Goal: Transaction & Acquisition: Purchase product/service

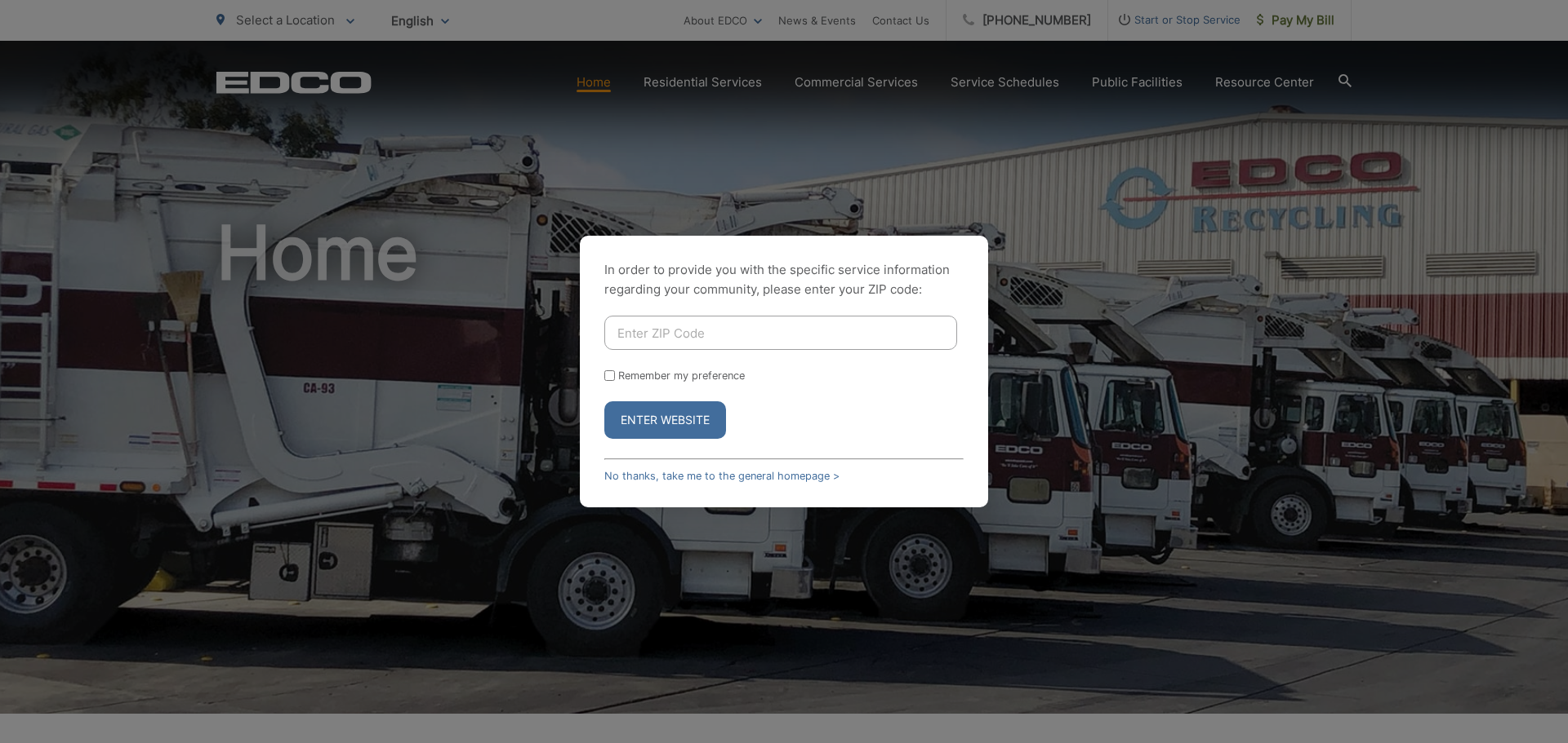
click at [732, 336] on input "Enter ZIP Code" at bounding box center [780, 333] width 353 height 34
click at [698, 410] on button "Enter Website" at bounding box center [664, 421] width 122 height 38
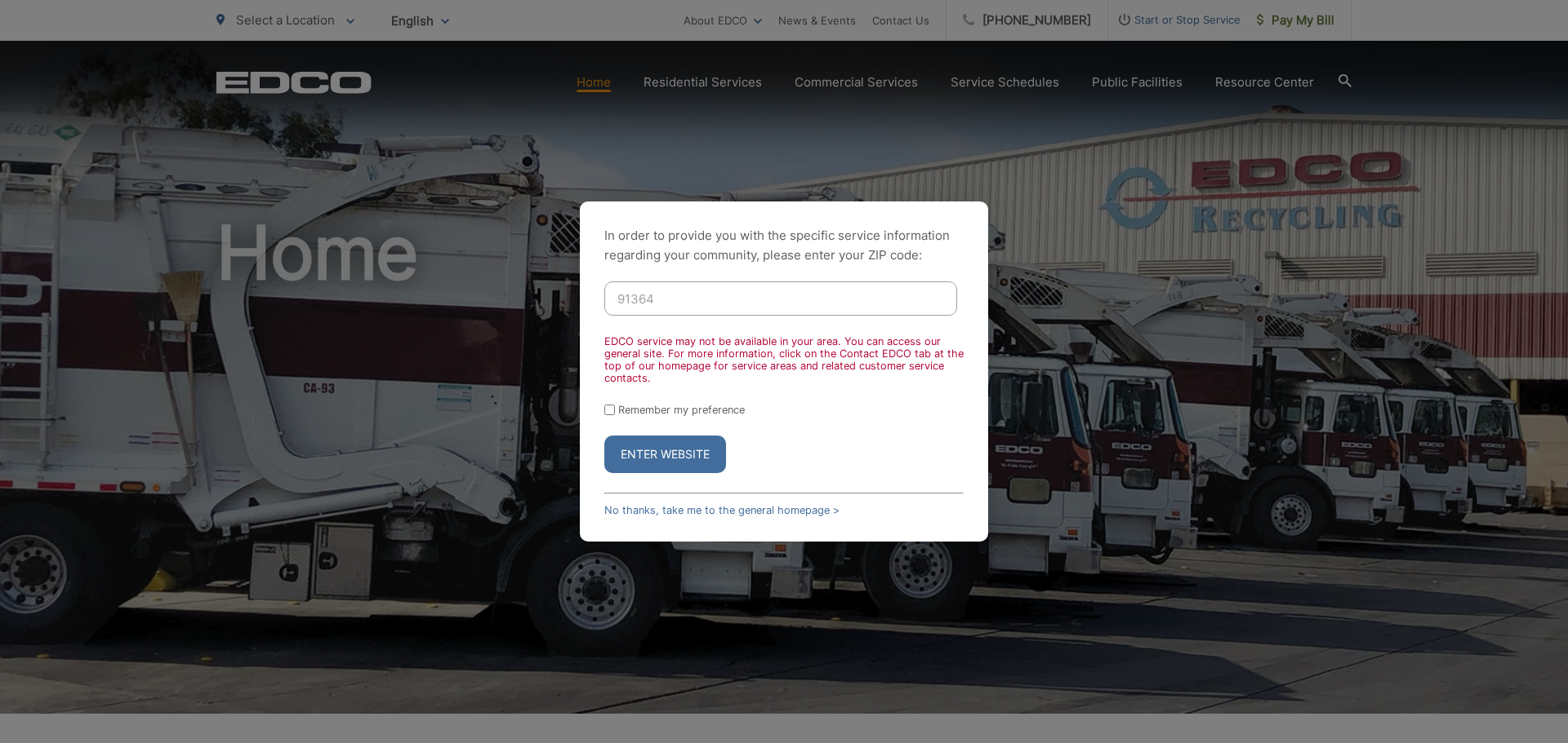
click at [699, 301] on input "91364" at bounding box center [780, 299] width 353 height 34
type input "91945"
click at [609, 411] on input "Remember my preference" at bounding box center [609, 409] width 10 height 10
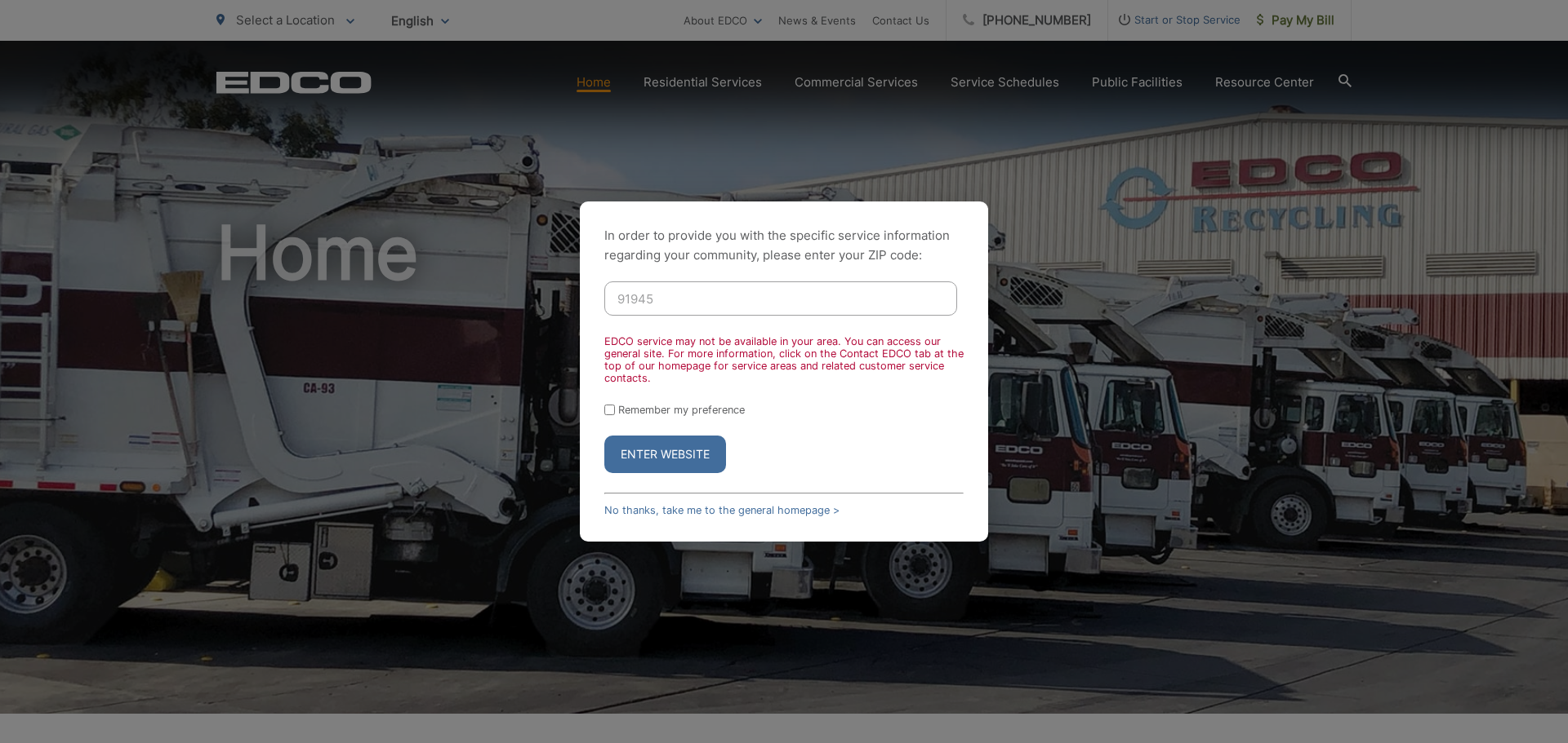
checkbox input "true"
click at [648, 460] on button "Enter Website" at bounding box center [664, 454] width 122 height 38
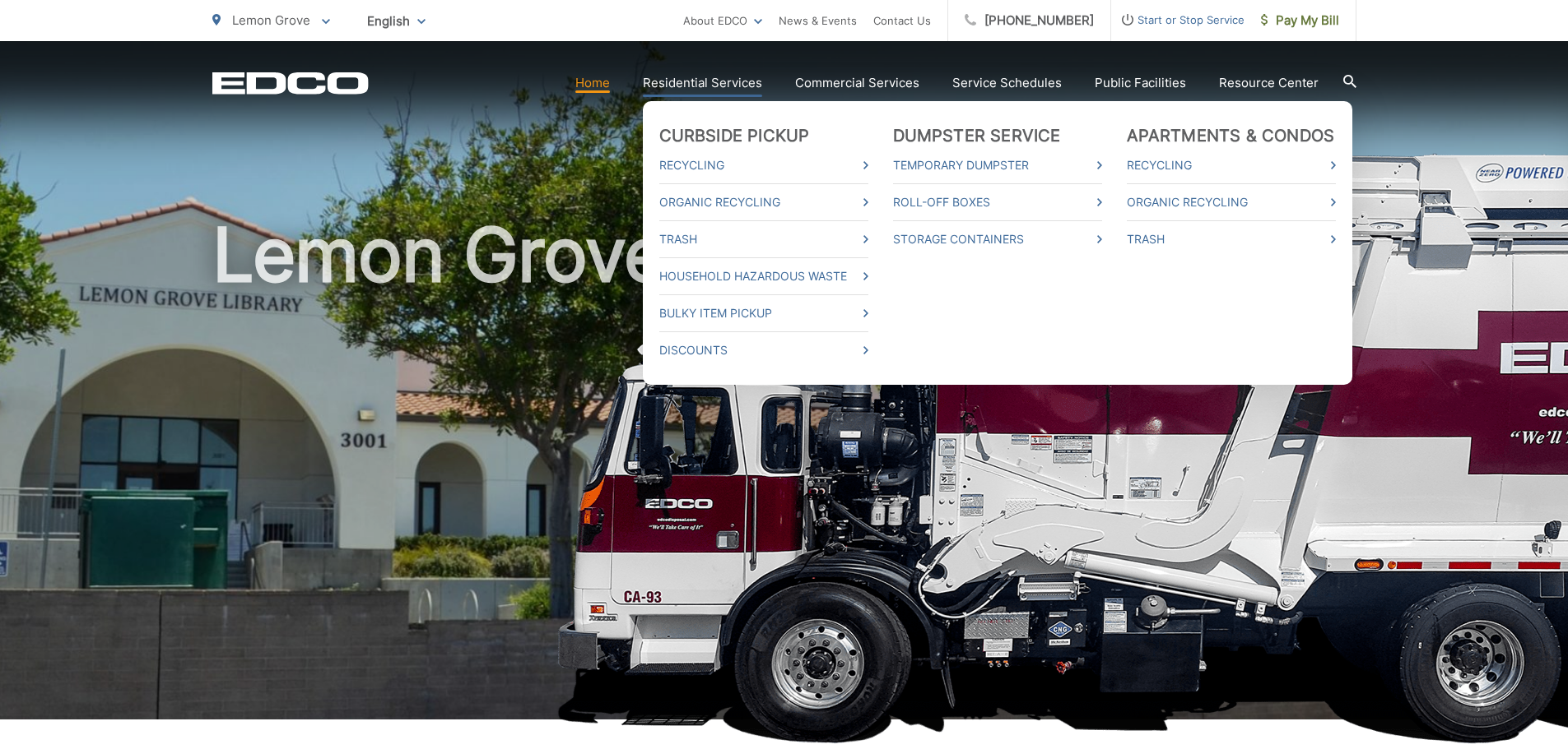
click at [704, 80] on link "Residential Services" at bounding box center [703, 83] width 120 height 20
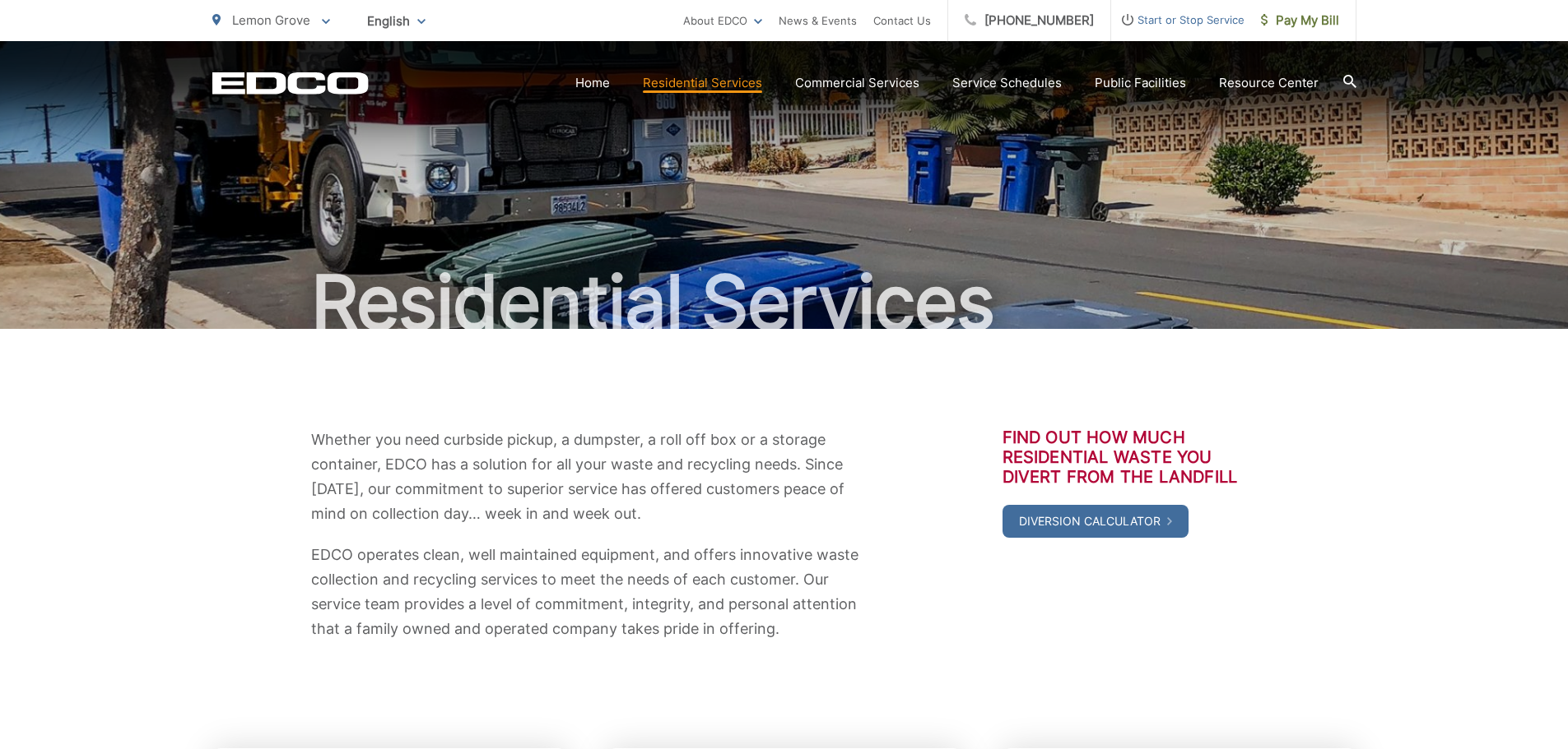
click at [1349, 79] on icon at bounding box center [1350, 82] width 13 height 13
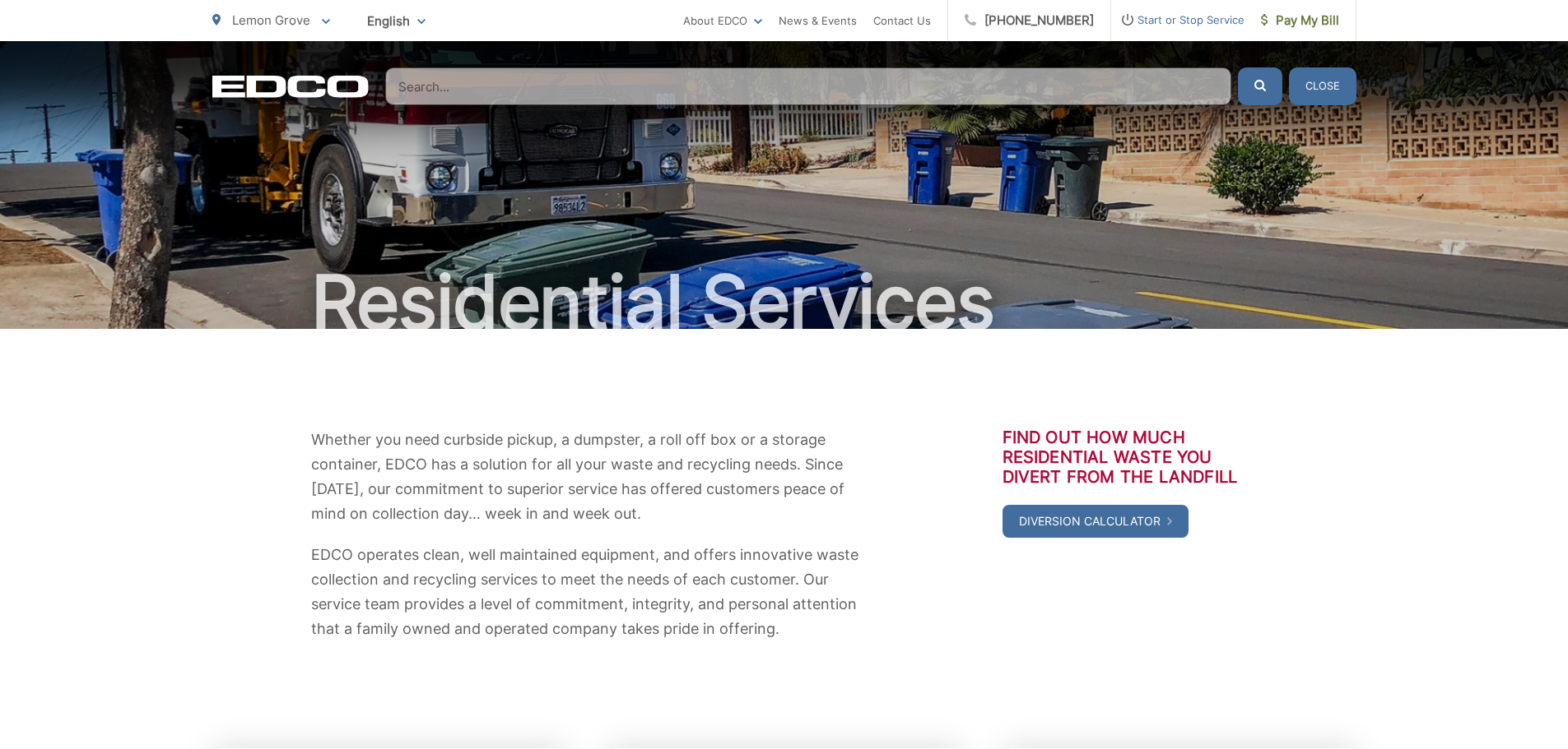
click at [962, 94] on input "Search" at bounding box center [808, 86] width 846 height 38
click at [324, 22] on icon at bounding box center [325, 21] width 9 height 5
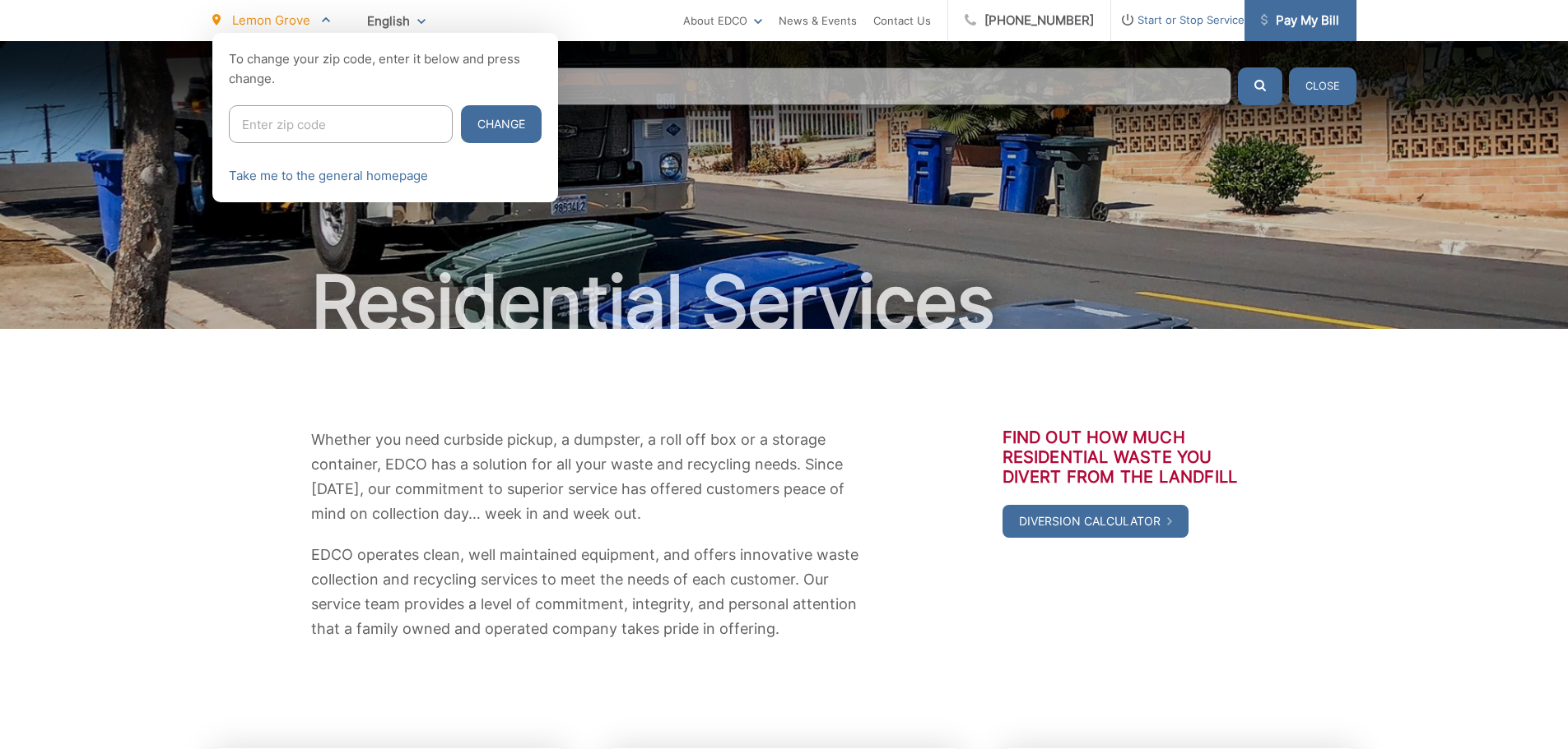
click at [1297, 19] on span "Pay My Bill" at bounding box center [1300, 20] width 78 height 20
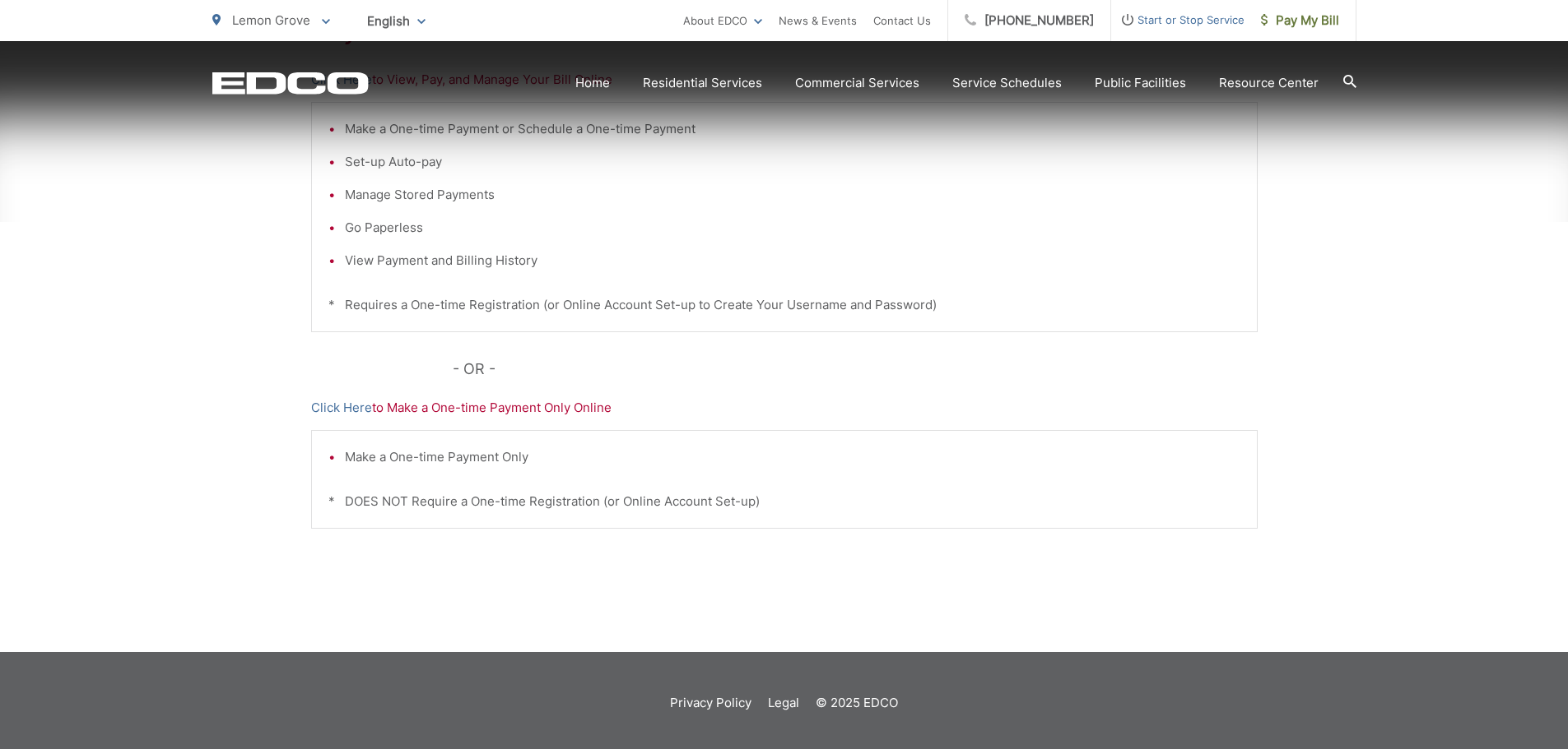
scroll to position [420, 0]
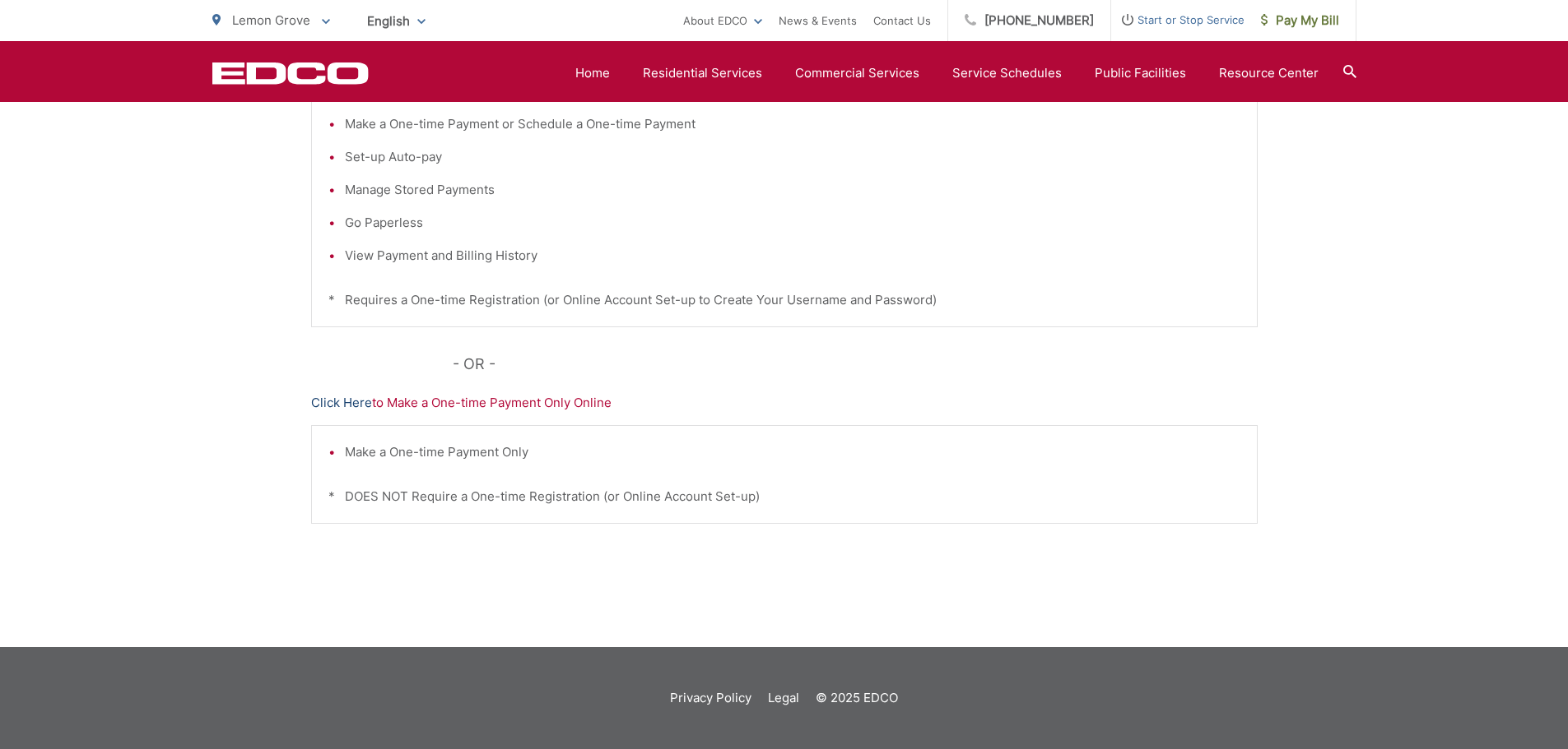
click at [328, 401] on link "Click Here" at bounding box center [341, 403] width 61 height 20
